Goal: Transaction & Acquisition: Subscribe to service/newsletter

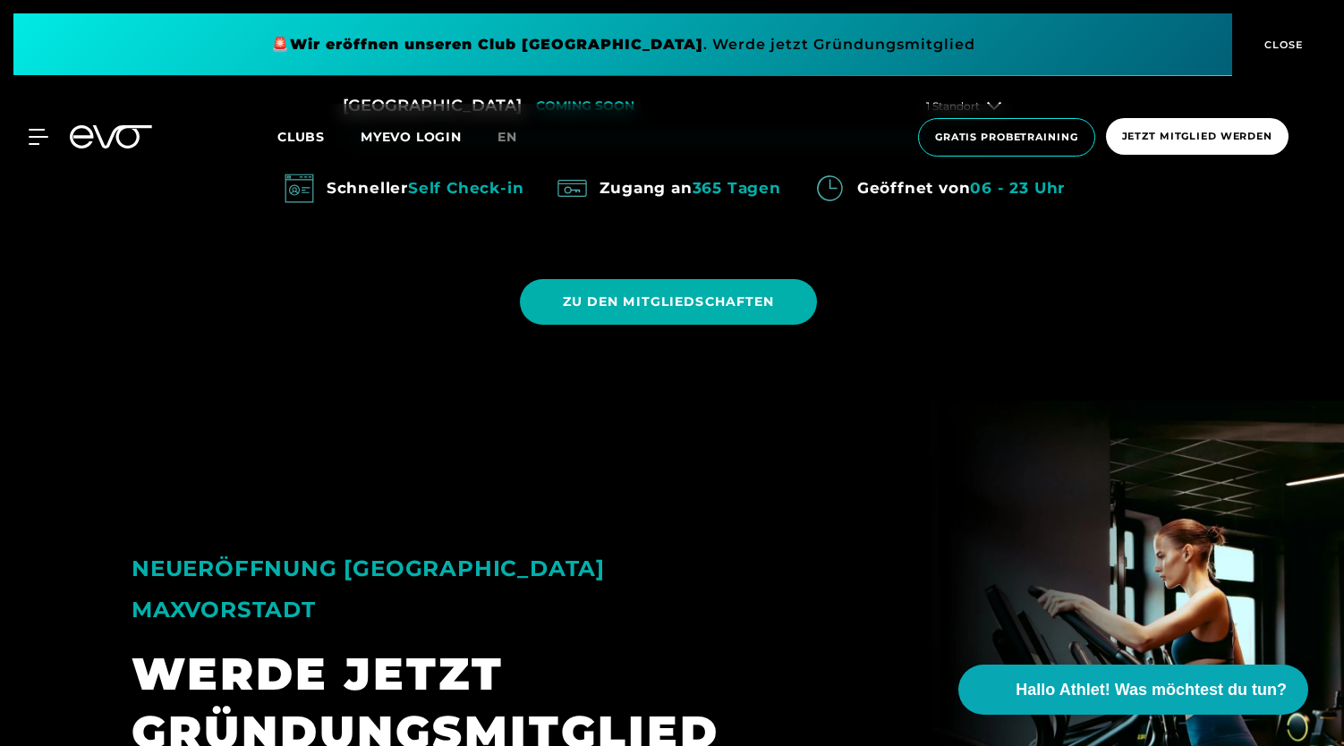
scroll to position [1807, 0]
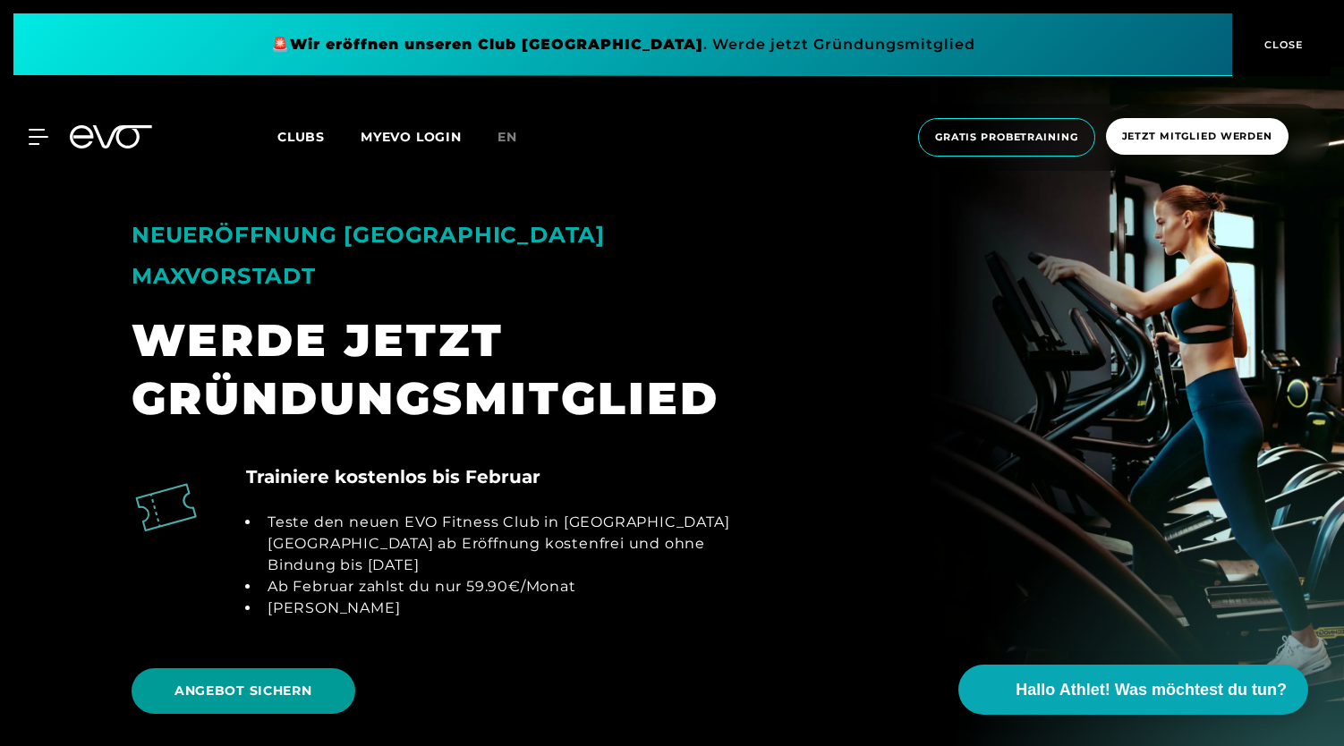
click at [240, 682] on span "ANGEBOT SICHERN" at bounding box center [243, 691] width 138 height 19
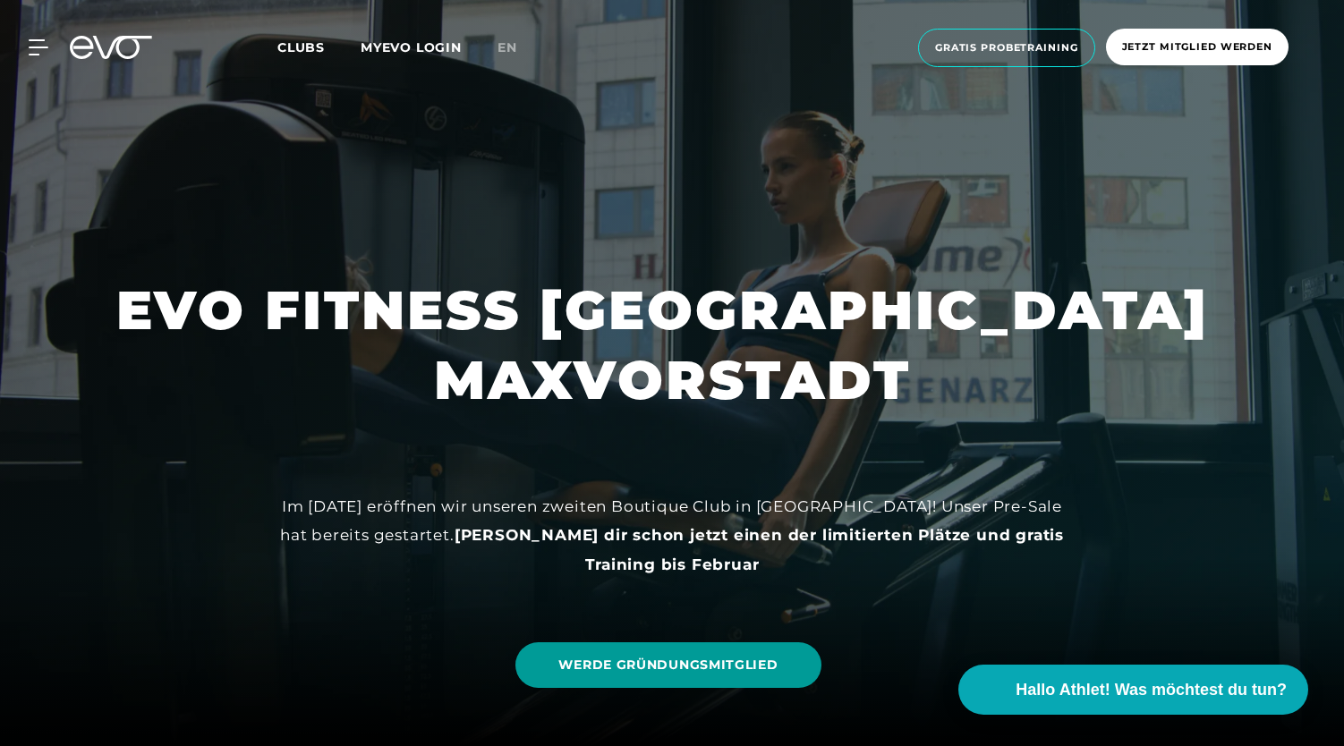
click at [659, 645] on link "WERDE GRÜNDUNGSMITGLIED" at bounding box center [667, 665] width 305 height 46
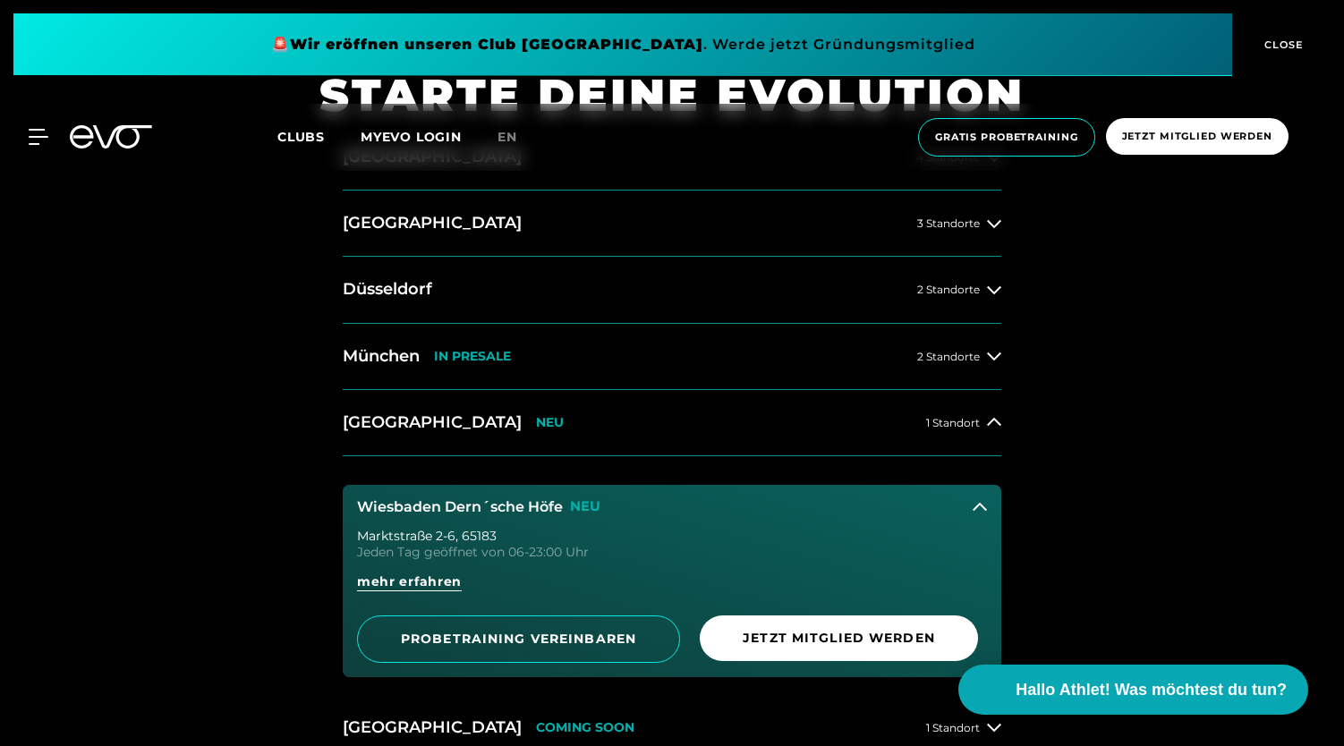
scroll to position [794, 0]
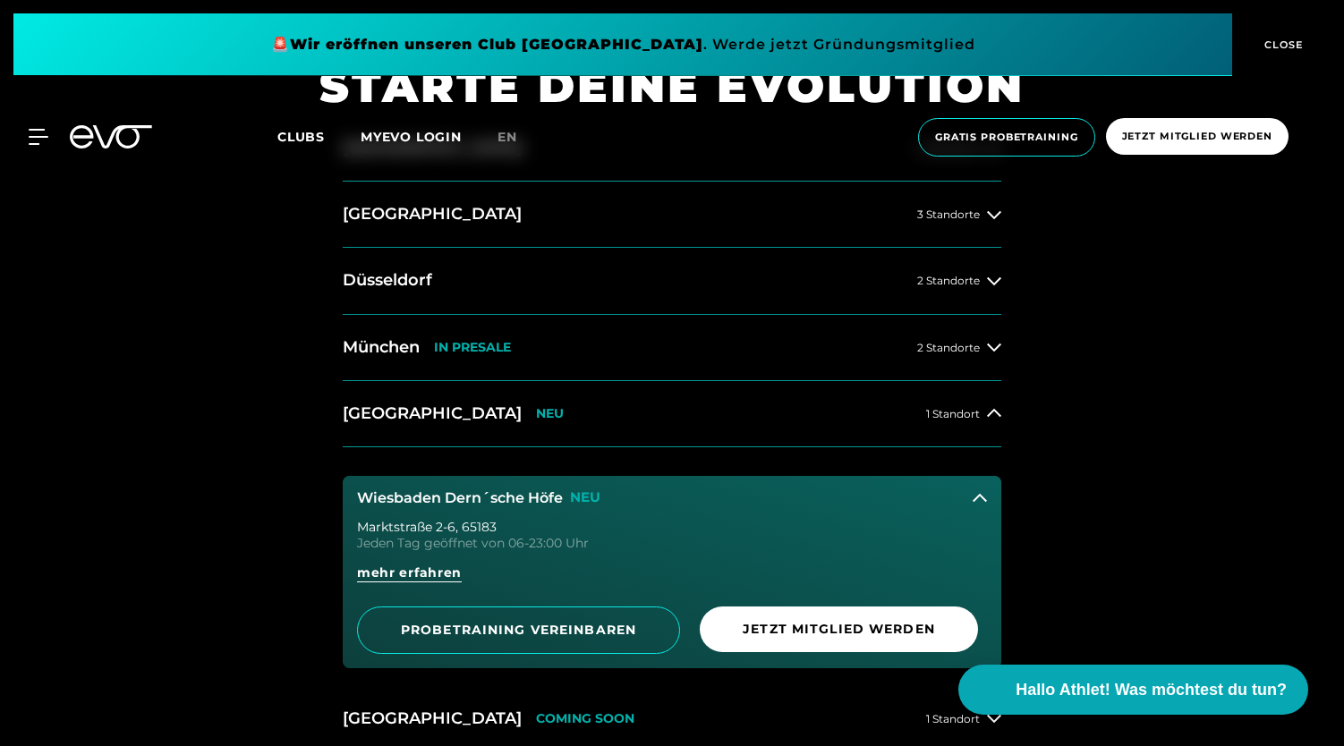
click at [972, 497] on icon at bounding box center [979, 498] width 14 height 14
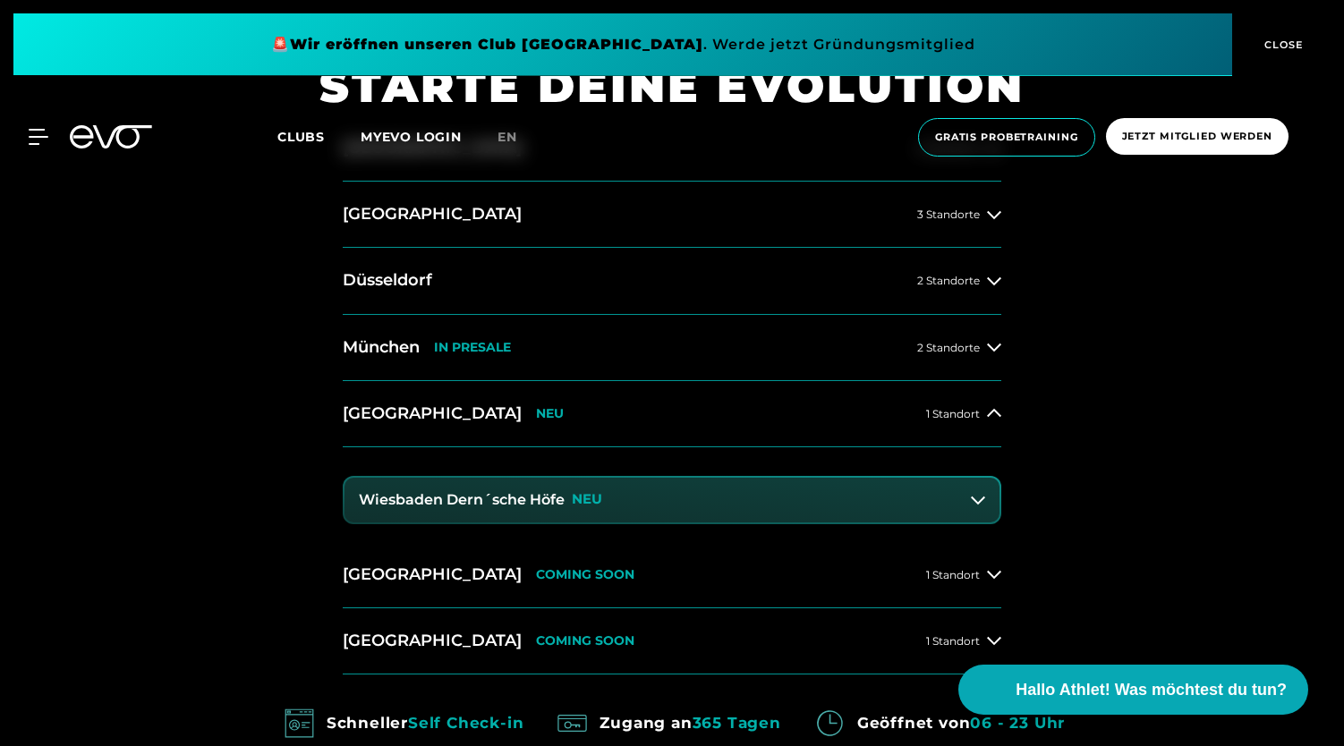
click at [977, 500] on icon at bounding box center [978, 501] width 14 height 8
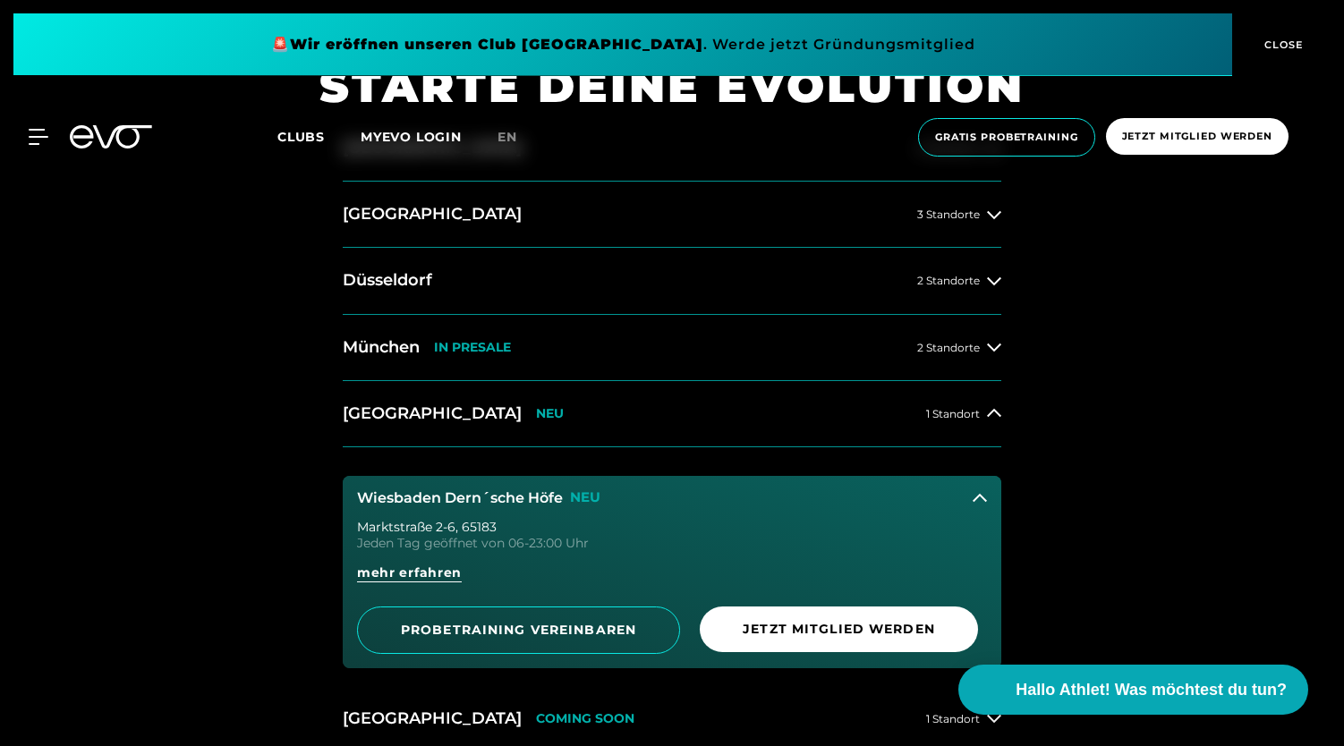
click at [977, 500] on icon at bounding box center [979, 498] width 14 height 14
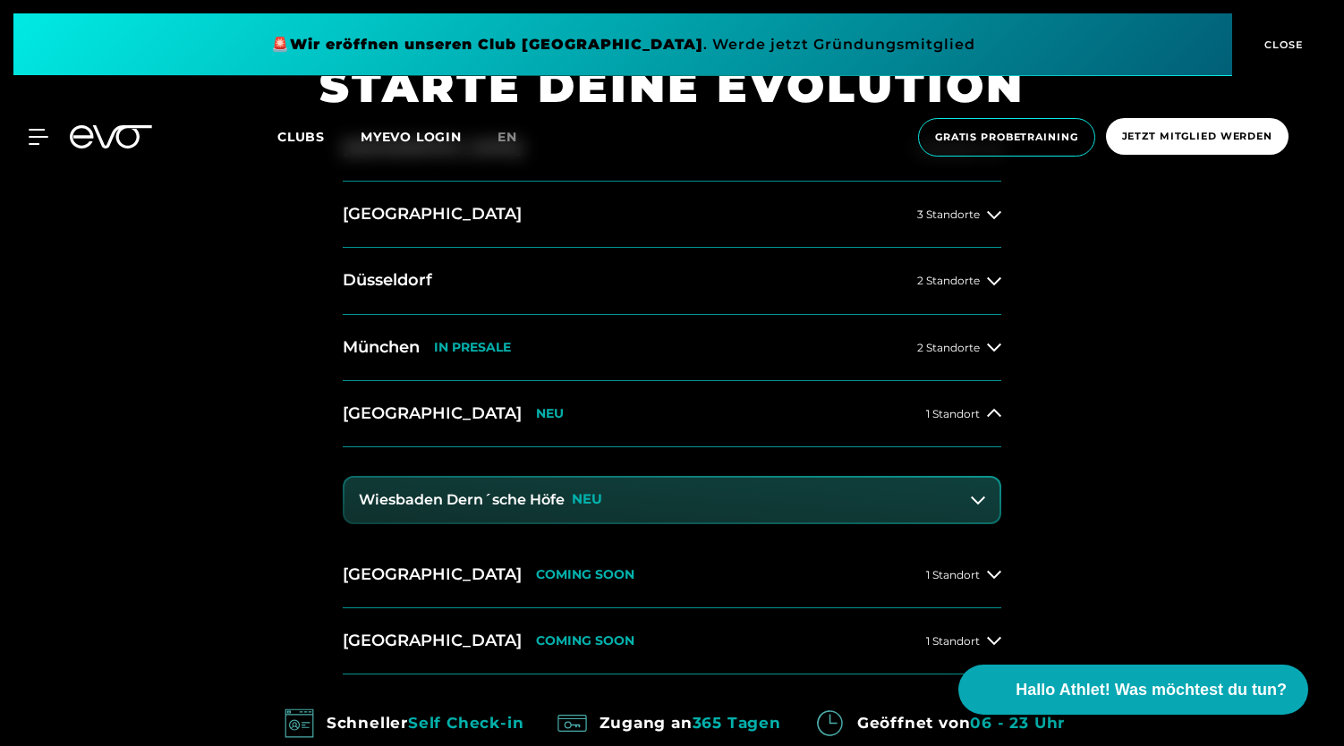
click at [1060, 461] on div "14 Clubs in 7 Städten STARTE DEINE EVOLUTION [GEOGRAPHIC_DATA] 4 Standorte [GEO…" at bounding box center [672, 444] width 1344 height 984
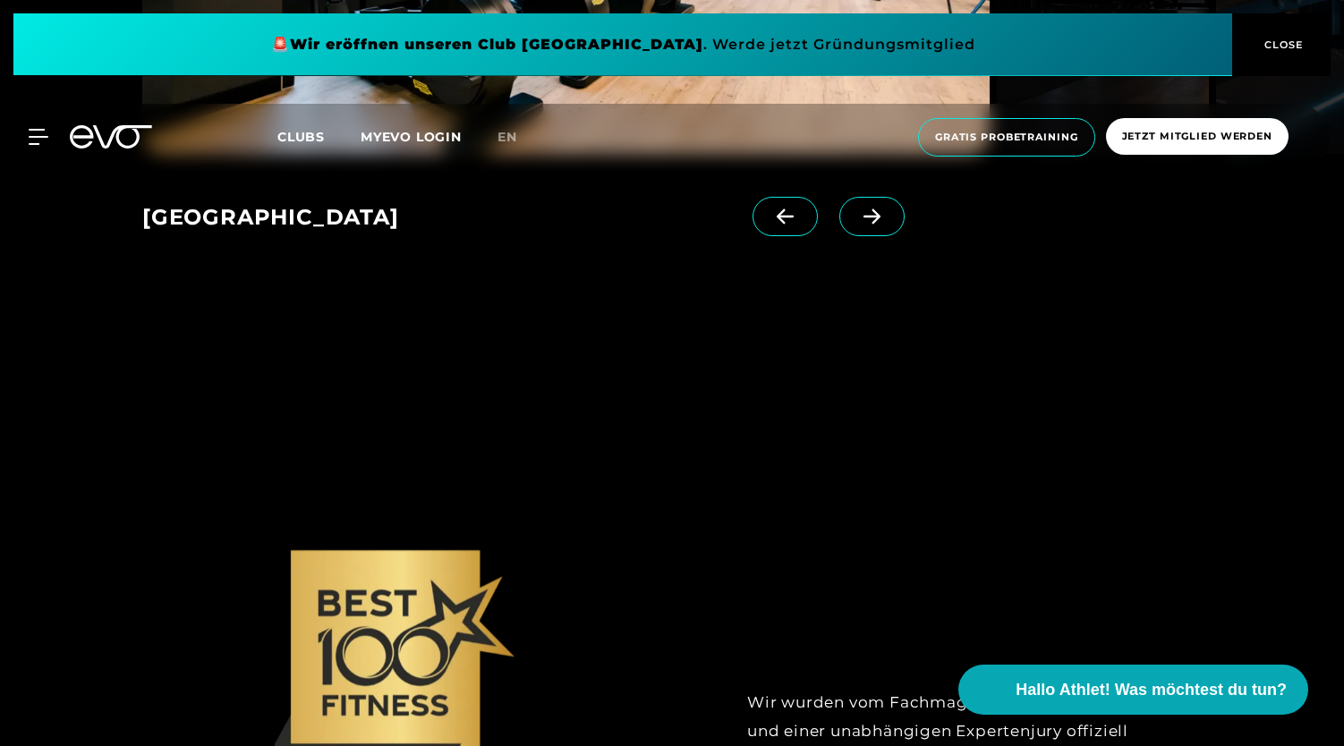
scroll to position [0, 0]
